Goal: Find specific page/section: Find specific page/section

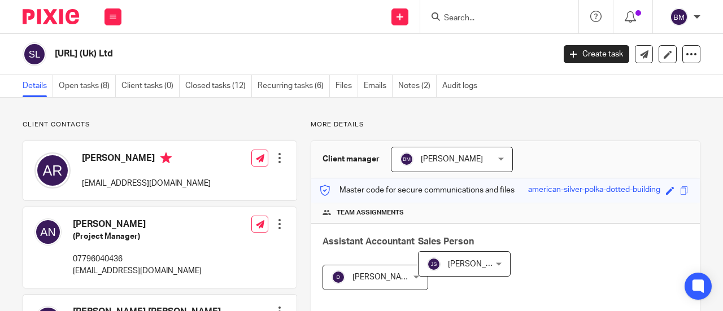
click at [449, 14] on input "Search" at bounding box center [494, 19] width 102 height 10
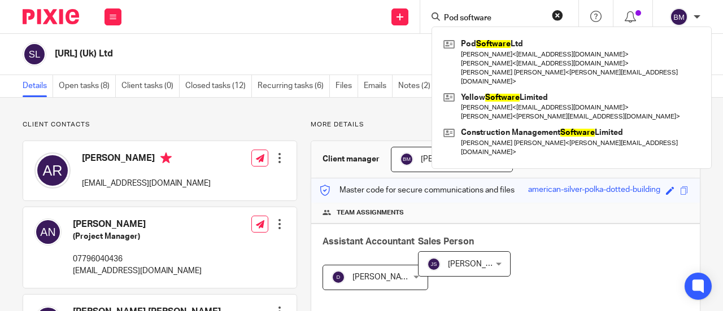
type input "Pod software"
click button "submit" at bounding box center [0, 0] width 0 height 0
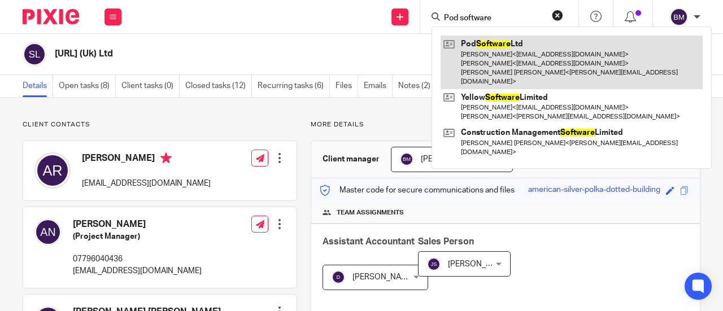
click at [511, 51] on link at bounding box center [572, 63] width 262 height 54
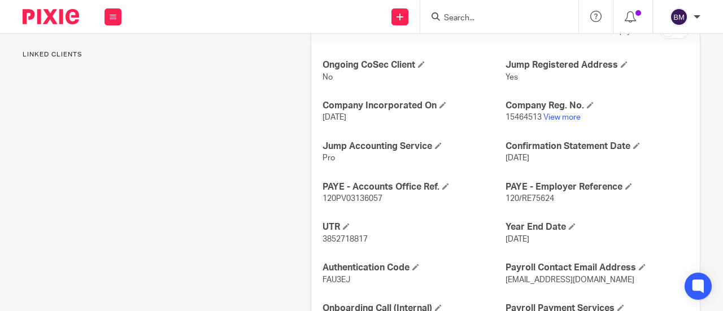
scroll to position [396, 0]
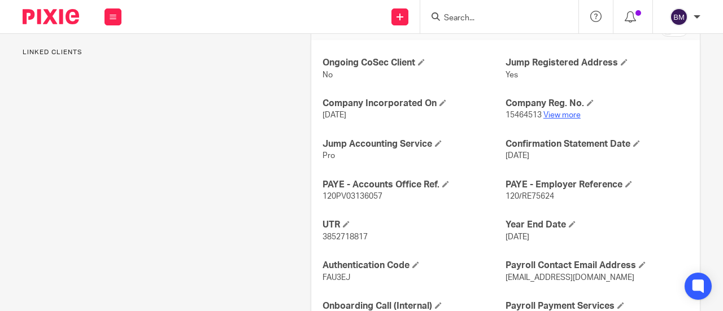
click at [547, 114] on link "View more" at bounding box center [562, 115] width 37 height 8
